Goal: Information Seeking & Learning: Learn about a topic

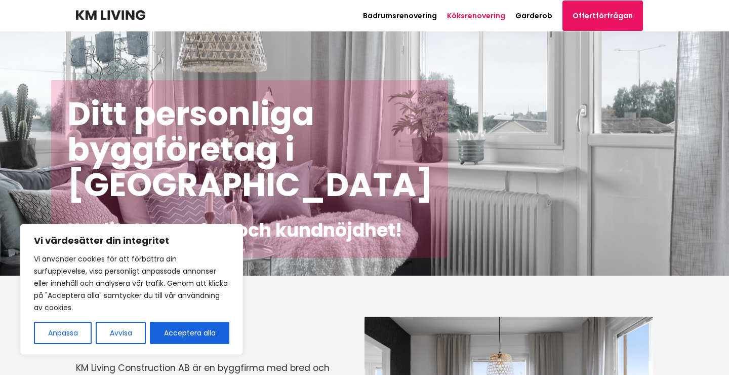
click at [480, 14] on link "Köksrenovering" at bounding box center [476, 16] width 58 height 10
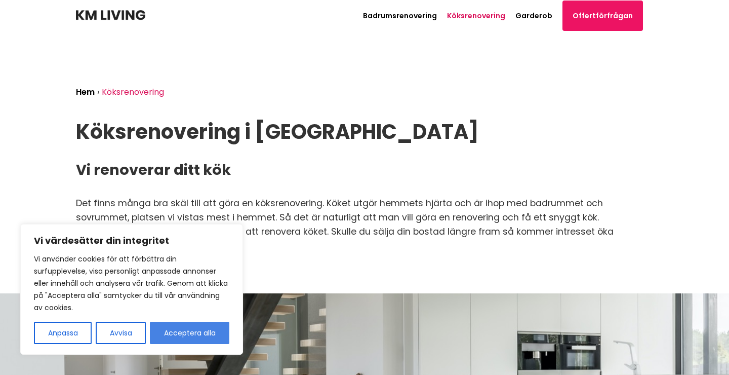
click at [182, 323] on button "Acceptera alla" at bounding box center [190, 333] width 80 height 22
checkbox input "true"
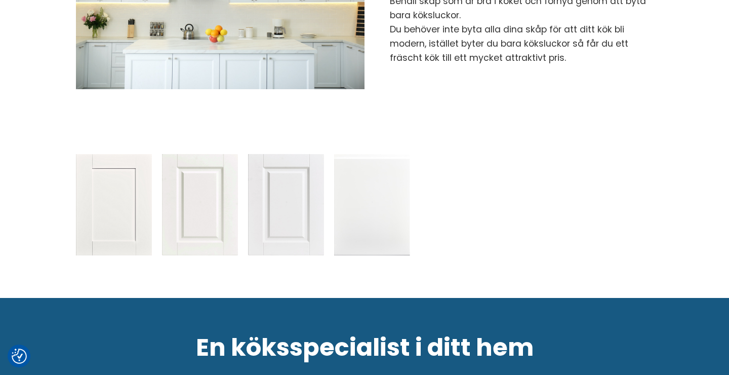
scroll to position [1059, 0]
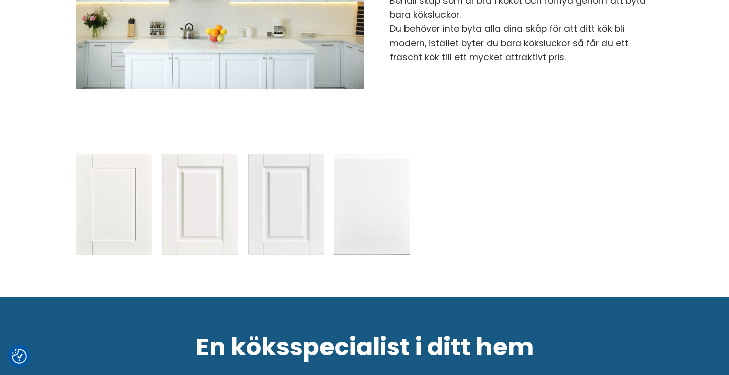
click at [110, 182] on img at bounding box center [114, 203] width 76 height 101
click at [213, 206] on img at bounding box center [200, 203] width 76 height 101
click at [302, 199] on img at bounding box center [286, 203] width 76 height 101
click at [356, 197] on img at bounding box center [372, 203] width 76 height 101
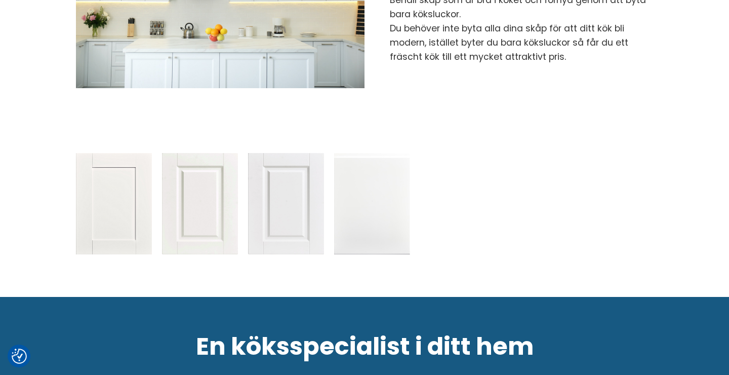
scroll to position [1071, 0]
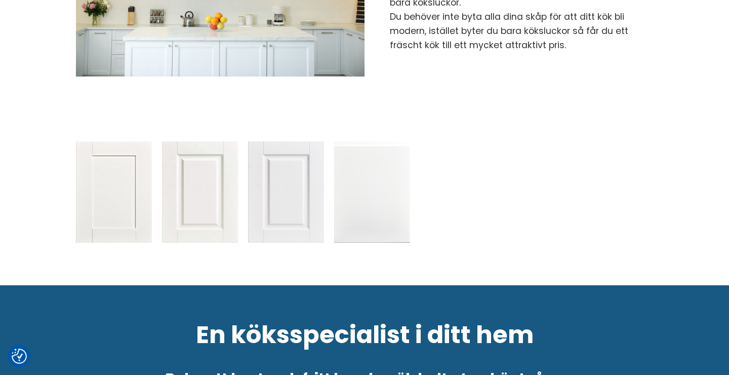
click at [371, 205] on img at bounding box center [372, 191] width 76 height 101
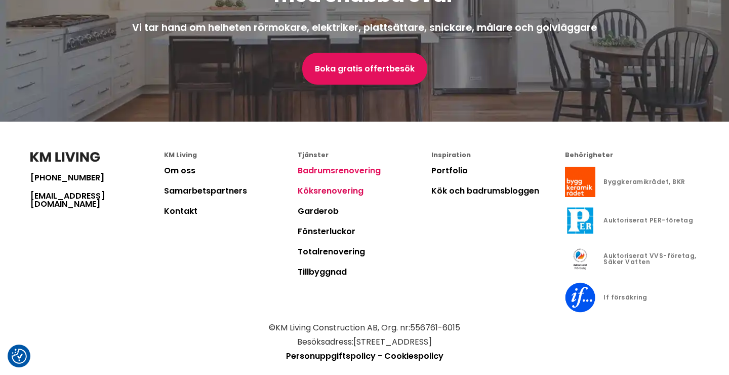
scroll to position [2363, 0]
click at [326, 185] on link "Köksrenovering" at bounding box center [331, 191] width 66 height 12
click at [449, 165] on link "Portfolio" at bounding box center [450, 171] width 36 height 12
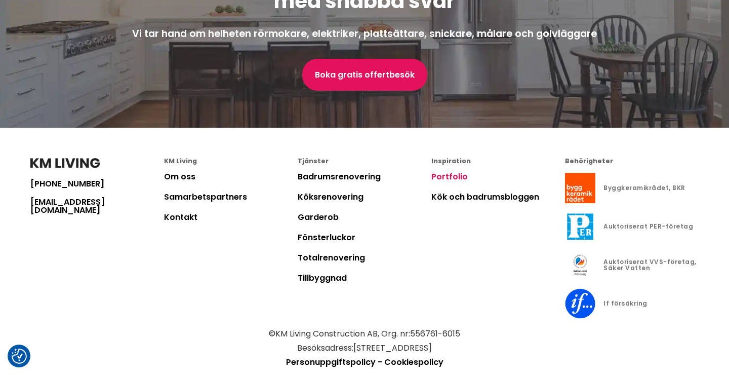
scroll to position [1473, 0]
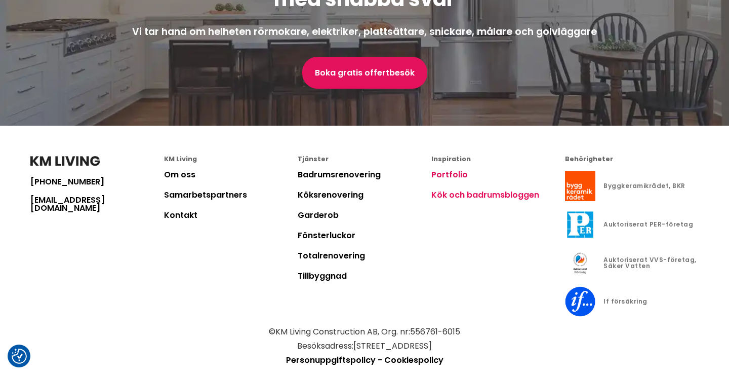
click at [450, 198] on link "Kök och badrumsbloggen" at bounding box center [486, 195] width 108 height 12
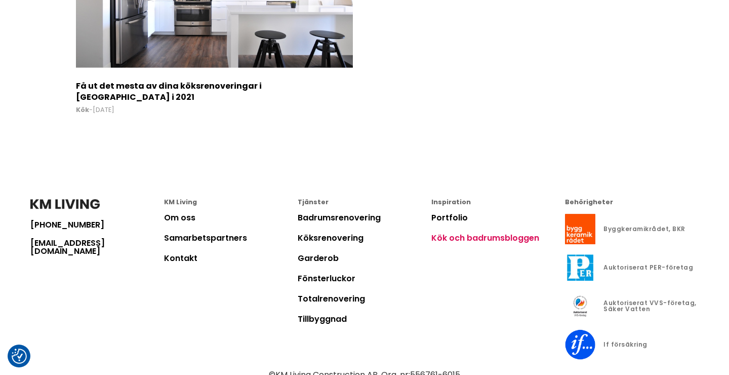
scroll to position [494, 0]
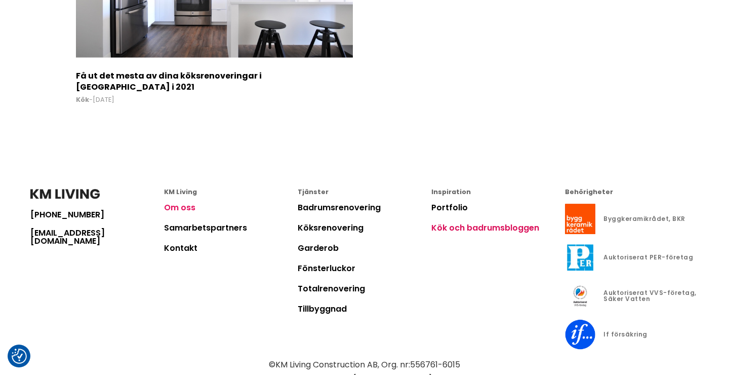
click at [183, 205] on link "Om oss" at bounding box center [179, 208] width 31 height 12
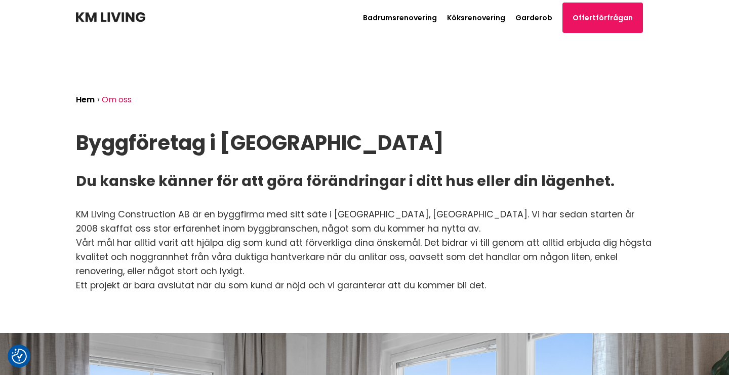
scroll to position [494, 0]
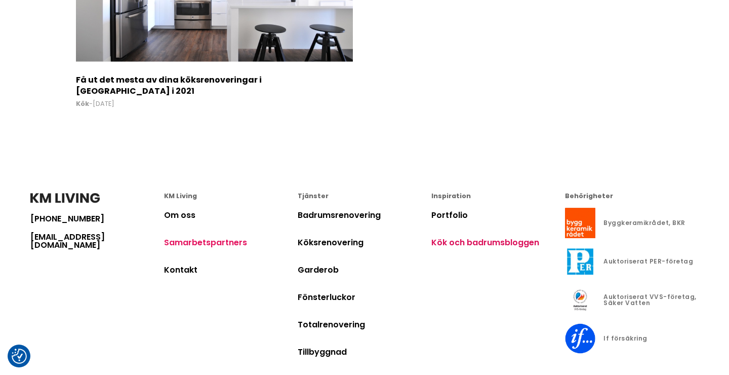
click at [191, 239] on link "Samarbetspartners" at bounding box center [205, 243] width 83 height 12
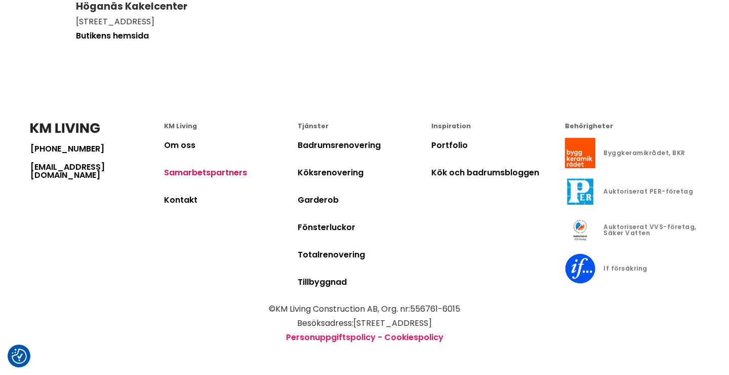
scroll to position [287, 0]
click at [188, 197] on link "Kontakt" at bounding box center [180, 200] width 33 height 12
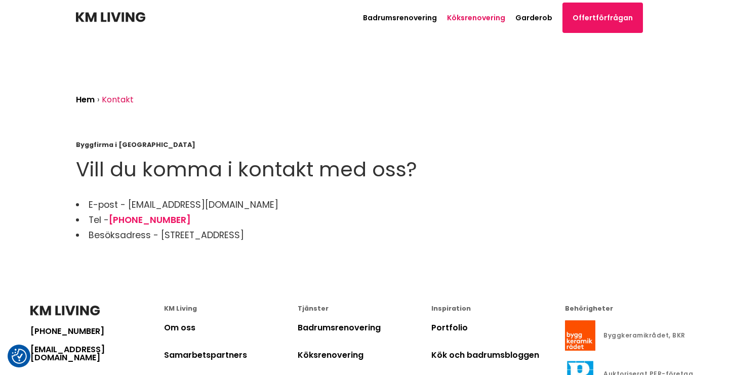
click at [486, 17] on link "Köksrenovering" at bounding box center [476, 18] width 58 height 10
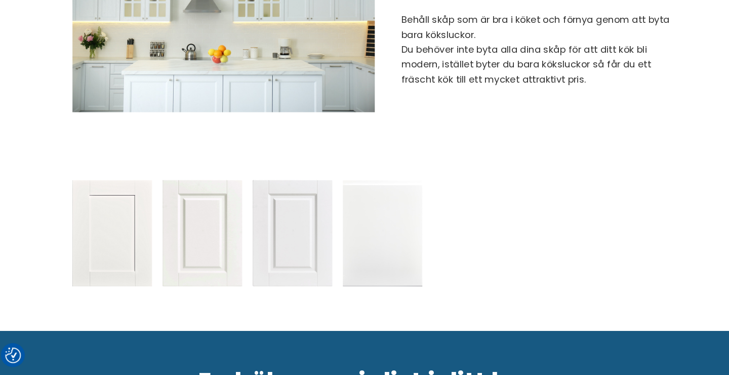
scroll to position [973, 0]
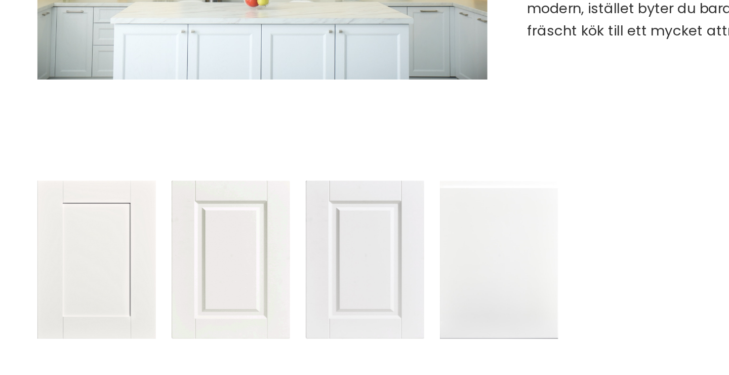
click at [76, 250] on img at bounding box center [114, 300] width 76 height 101
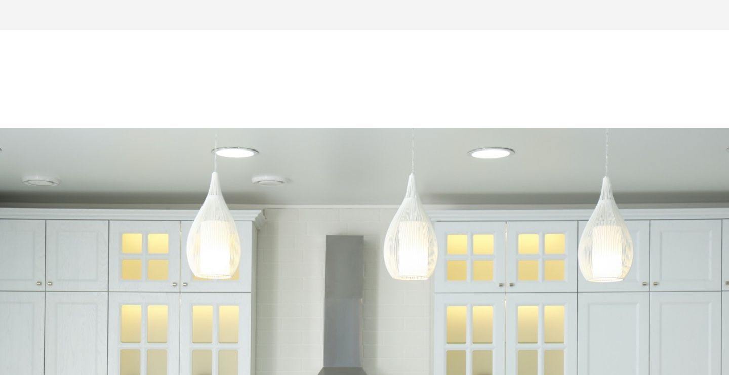
scroll to position [923, 0]
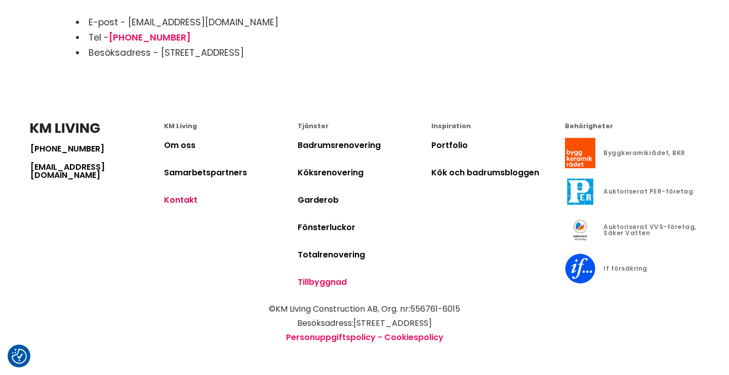
scroll to position [182, 0]
click at [458, 170] on link "Kök och badrumsbloggen" at bounding box center [486, 173] width 108 height 12
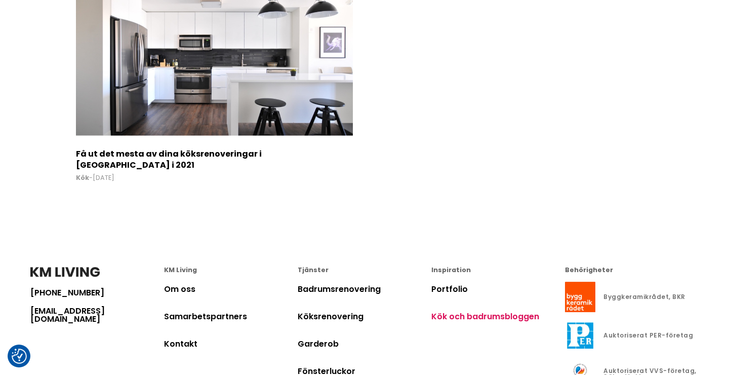
scroll to position [436, 0]
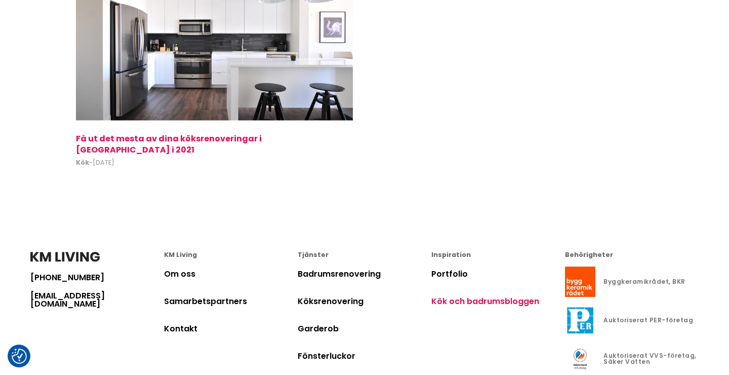
click at [216, 133] on h2 "Få ut det mesta av dina köksrenoveringar i [GEOGRAPHIC_DATA] i 2021" at bounding box center [214, 142] width 277 height 18
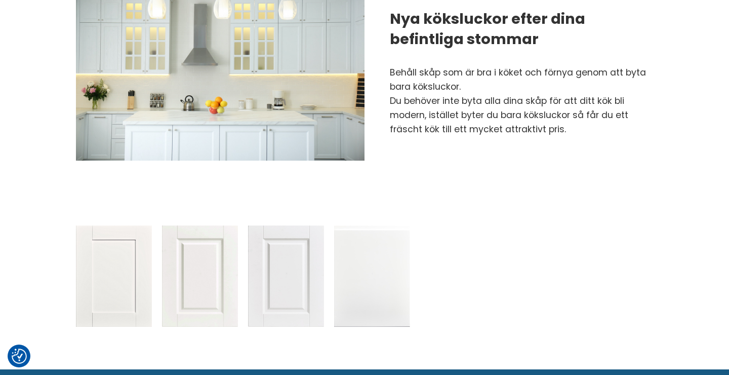
scroll to position [988, 0]
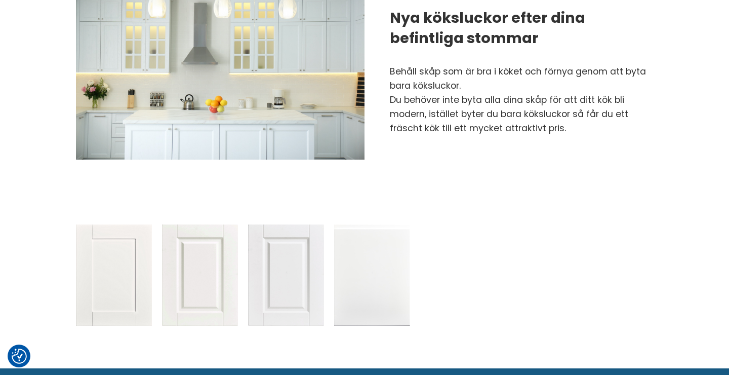
click at [115, 240] on img at bounding box center [114, 274] width 76 height 101
click at [185, 274] on img at bounding box center [200, 274] width 76 height 101
click at [296, 280] on img at bounding box center [286, 274] width 76 height 101
click at [354, 279] on img at bounding box center [372, 274] width 76 height 101
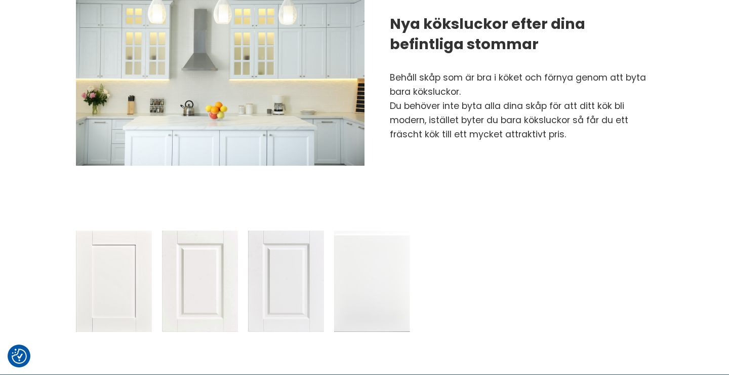
scroll to position [983, 0]
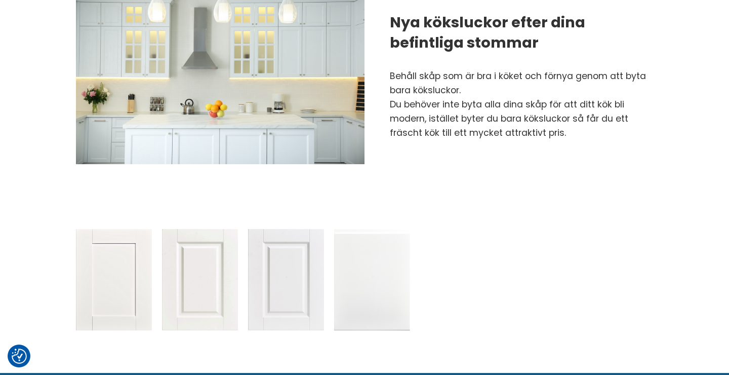
click at [135, 243] on img at bounding box center [114, 279] width 76 height 101
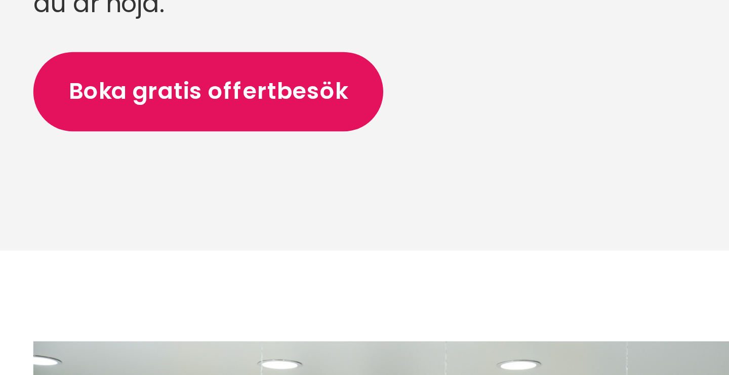
scroll to position [677, 0]
